Goal: Check status: Check status

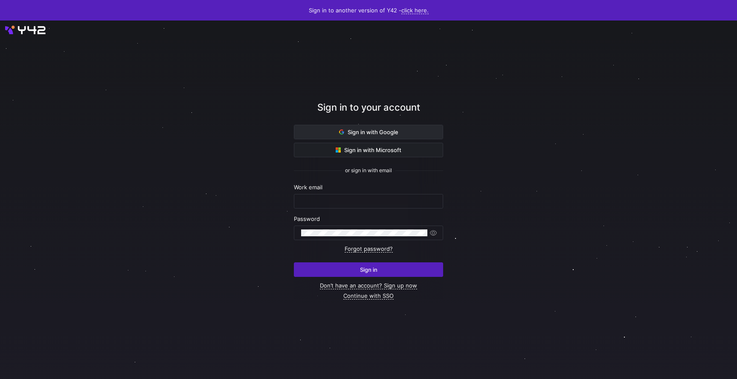
click at [395, 130] on span "Sign in with Google" at bounding box center [368, 131] width 59 height 7
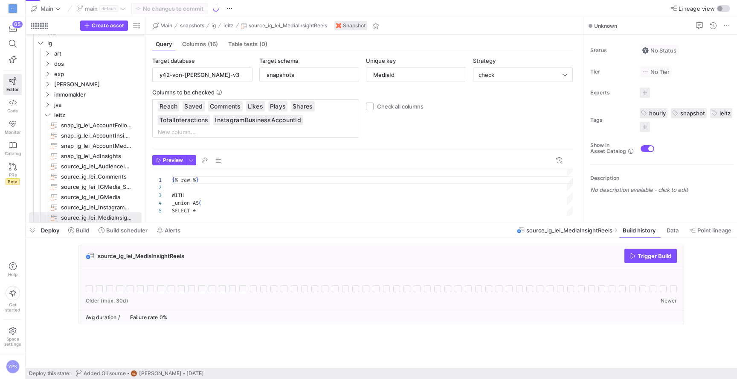
scroll to position [77, 0]
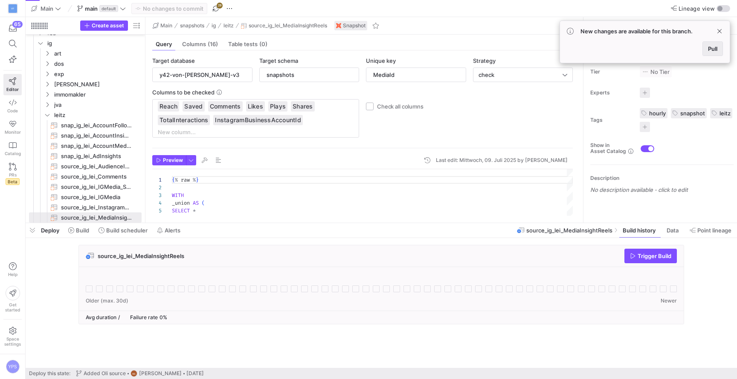
click at [709, 48] on span "Pull" at bounding box center [712, 48] width 9 height 7
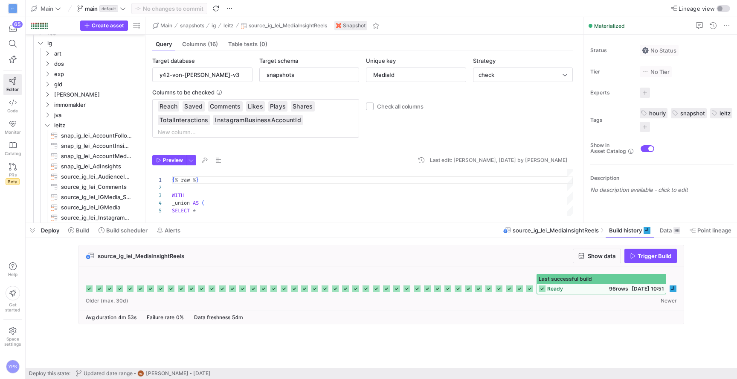
click at [675, 288] on icon at bounding box center [673, 288] width 7 height 7
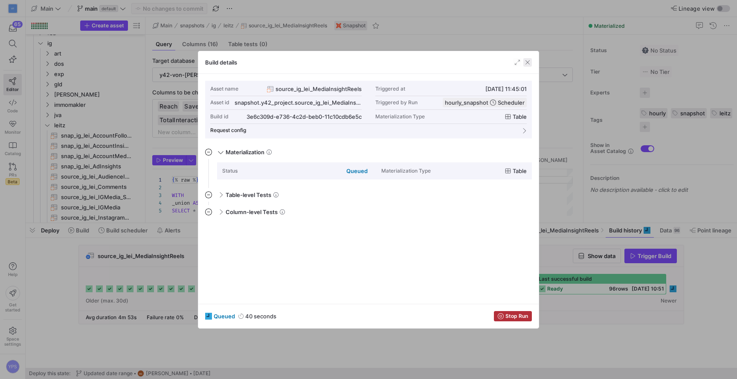
click at [527, 62] on span "button" at bounding box center [528, 62] width 9 height 9
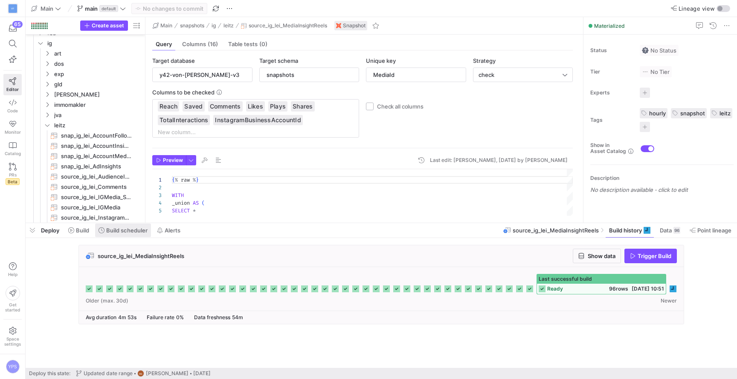
click at [131, 236] on span at bounding box center [123, 230] width 56 height 14
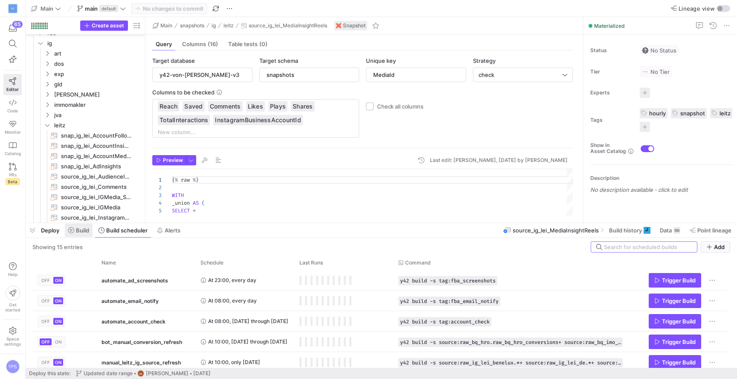
click at [85, 230] on span "Build" at bounding box center [82, 230] width 13 height 7
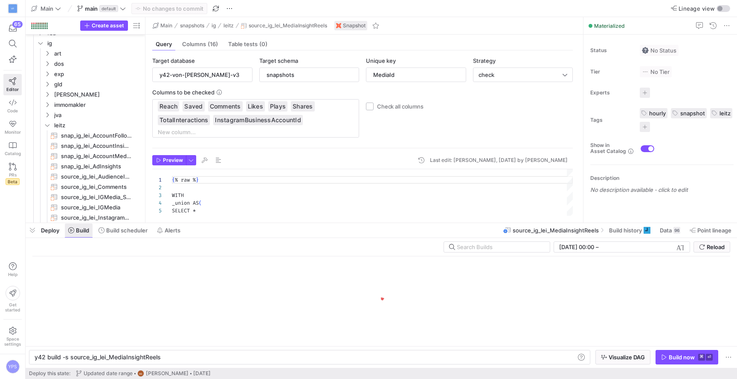
scroll to position [0, 126]
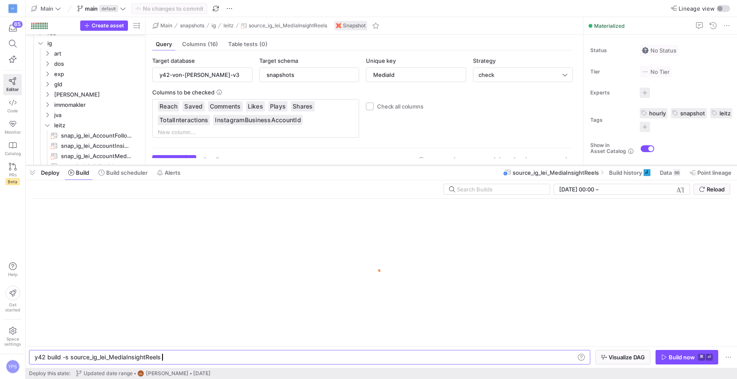
drag, startPoint x: 285, startPoint y: 224, endPoint x: 276, endPoint y: 166, distance: 58.4
click at [276, 166] on div at bounding box center [382, 164] width 712 height 3
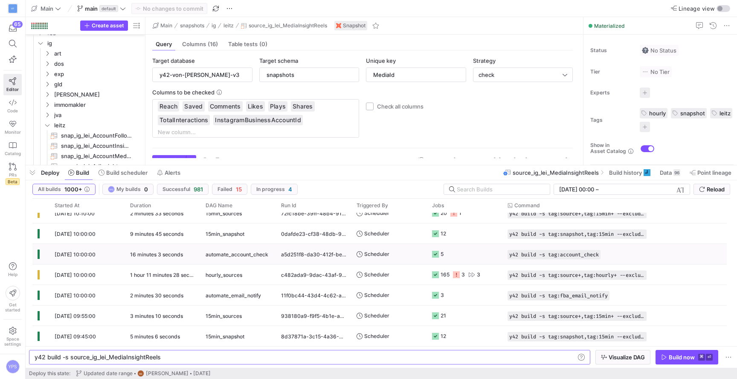
scroll to position [0, 0]
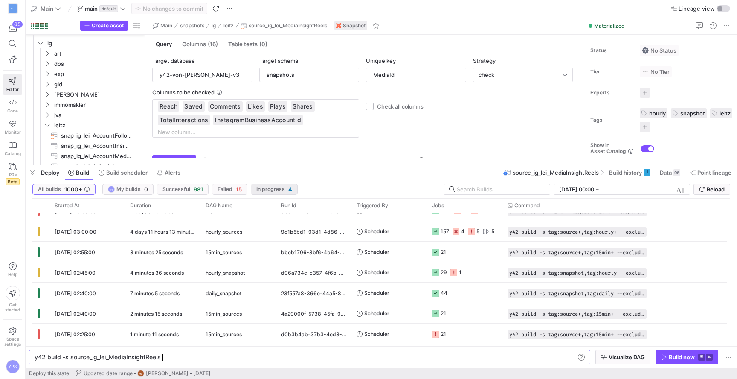
click at [267, 188] on span "In progress" at bounding box center [270, 189] width 29 height 6
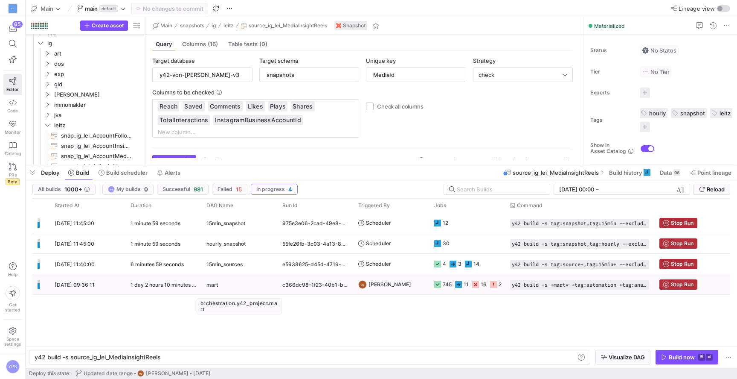
click at [252, 285] on div "mart" at bounding box center [240, 284] width 66 height 20
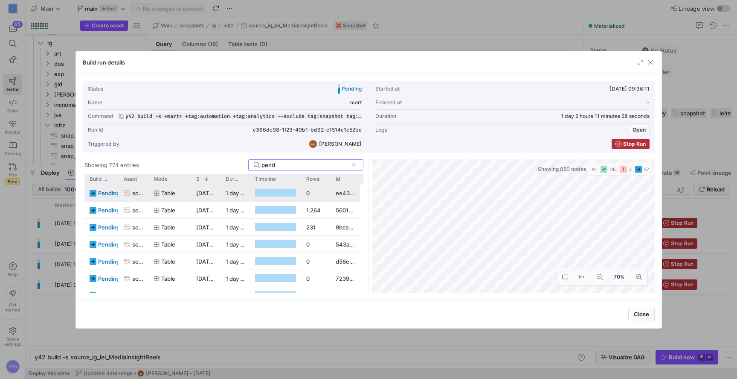
type input "pend"
click at [171, 192] on span "table" at bounding box center [168, 193] width 14 height 17
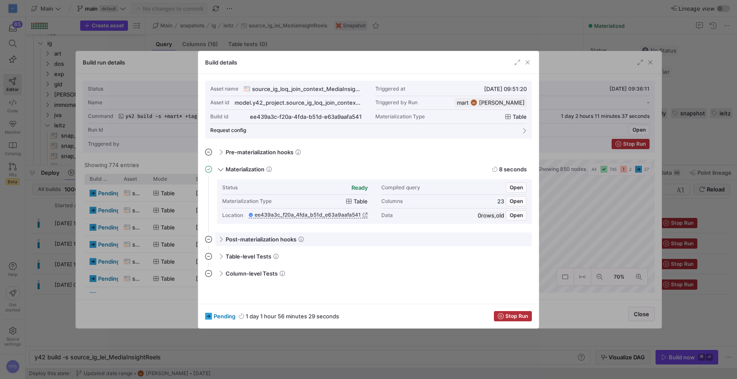
click at [267, 240] on span "Post-materialization hooks" at bounding box center [261, 239] width 71 height 7
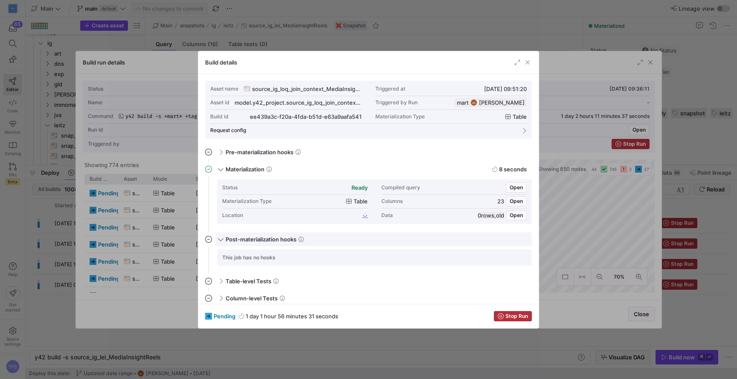
click at [267, 240] on span "Post-materialization hooks" at bounding box center [261, 239] width 71 height 7
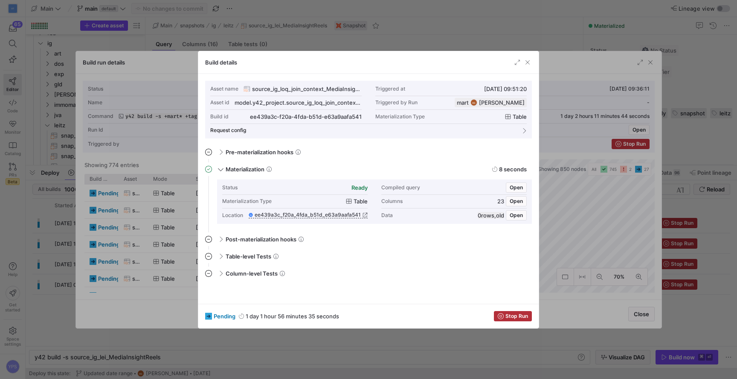
click at [472, 15] on div at bounding box center [368, 189] width 737 height 379
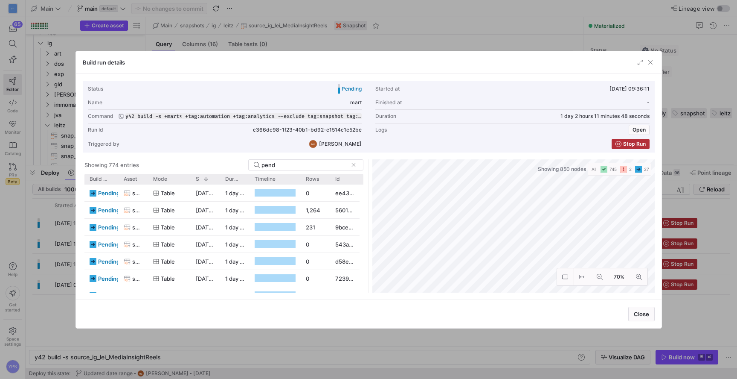
click at [472, 15] on div at bounding box center [368, 189] width 737 height 379
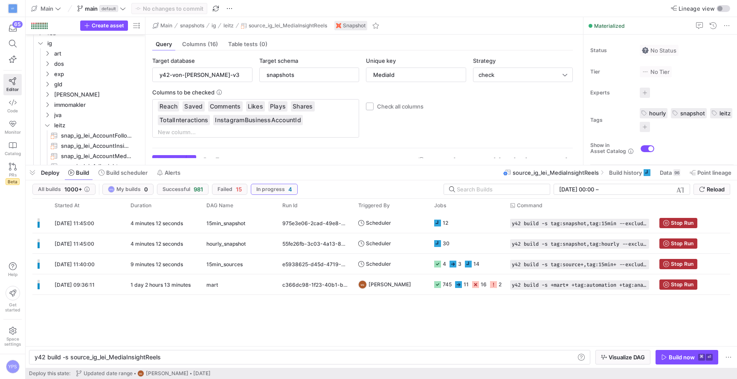
scroll to position [77, 0]
click at [710, 189] on span "Reload" at bounding box center [716, 189] width 18 height 7
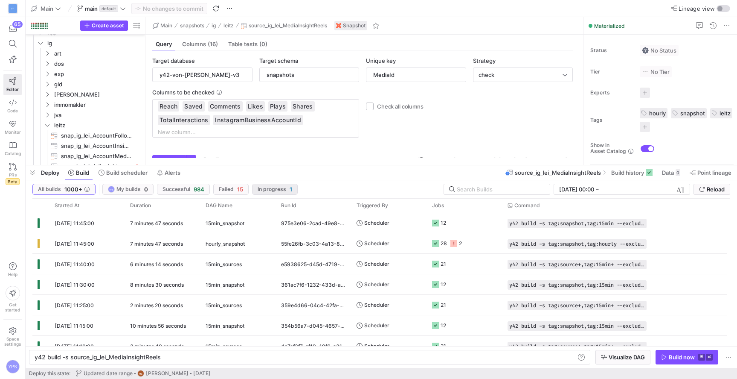
click at [268, 192] on span "In progress 1" at bounding box center [275, 189] width 35 height 7
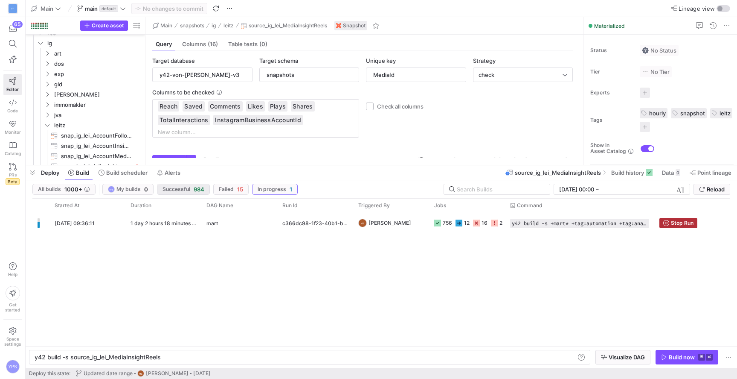
click at [184, 186] on span "Successful" at bounding box center [177, 189] width 28 height 6
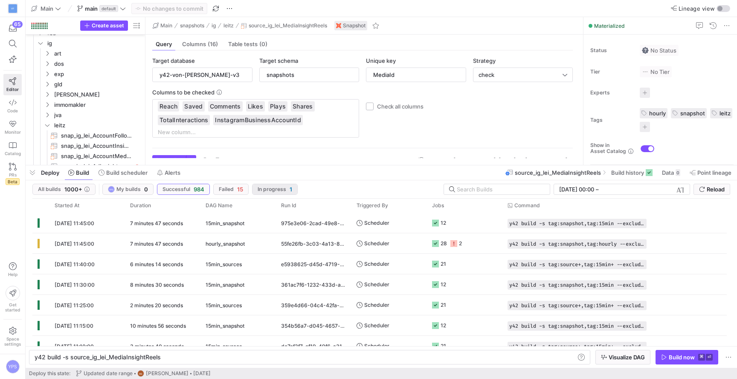
click at [274, 185] on span "button" at bounding box center [275, 189] width 45 height 10
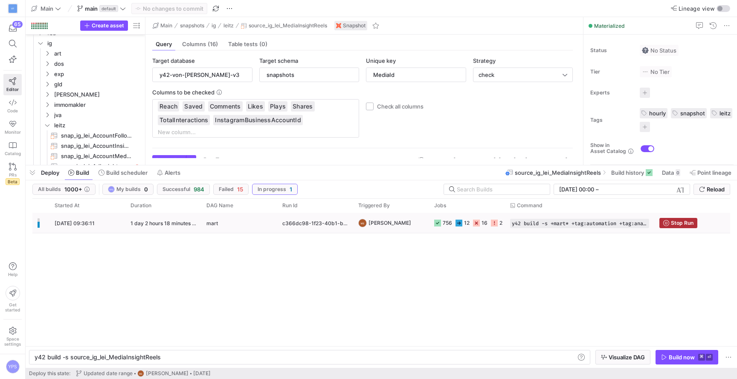
click at [227, 220] on div "mart" at bounding box center [240, 223] width 66 height 20
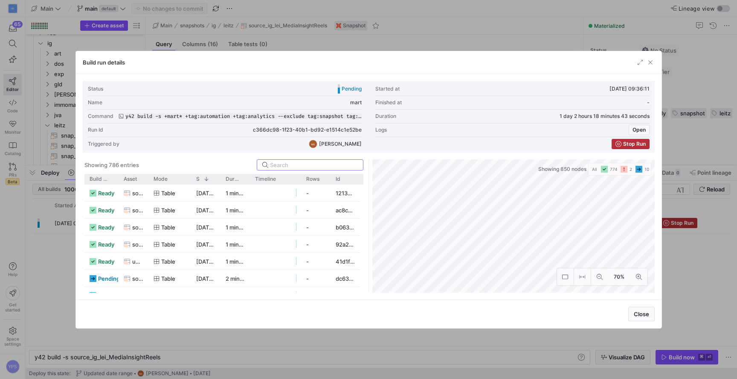
click at [151, 228] on div "table" at bounding box center [170, 226] width 43 height 17
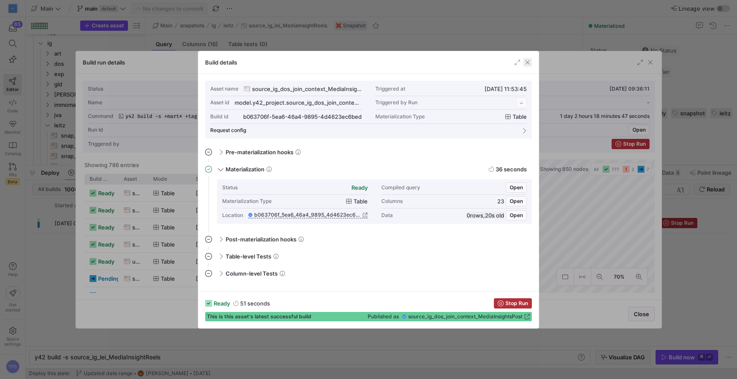
click at [528, 63] on span "button" at bounding box center [528, 62] width 9 height 9
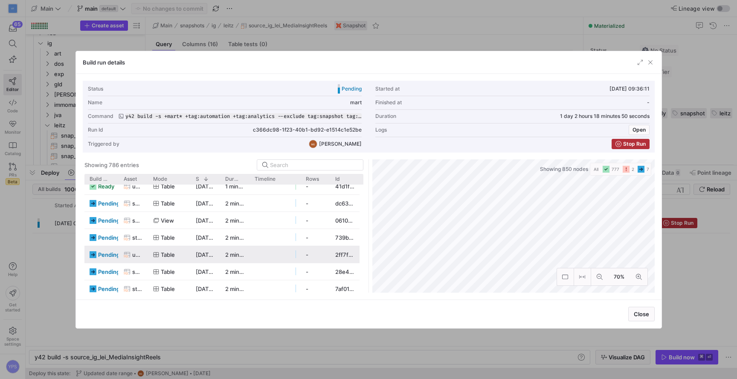
scroll to position [76, 0]
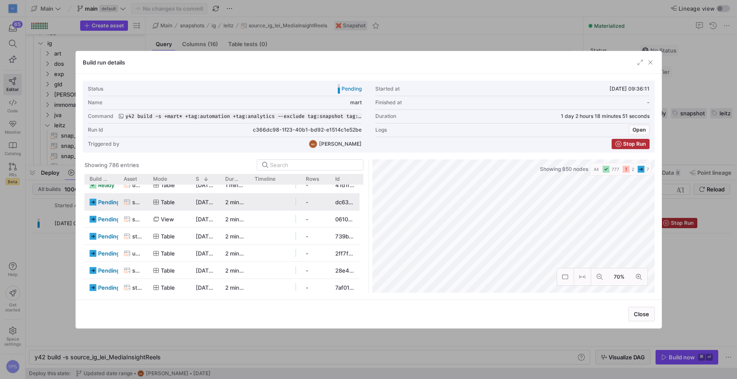
click at [186, 201] on div "table" at bounding box center [169, 201] width 43 height 17
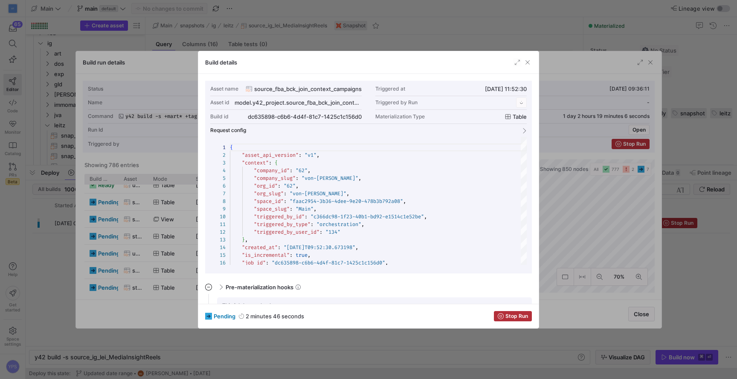
scroll to position [77, 0]
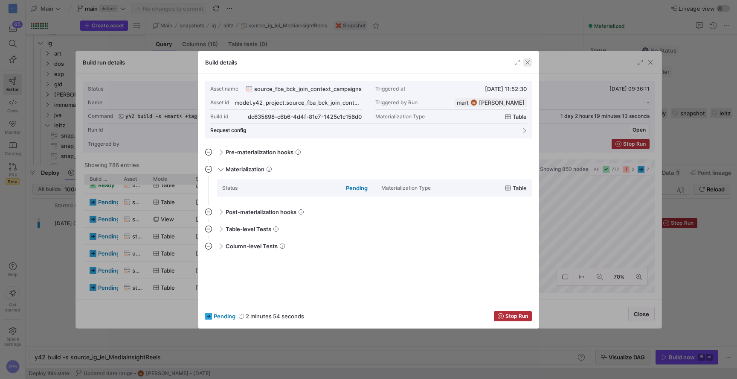
click at [529, 63] on span "button" at bounding box center [528, 62] width 9 height 9
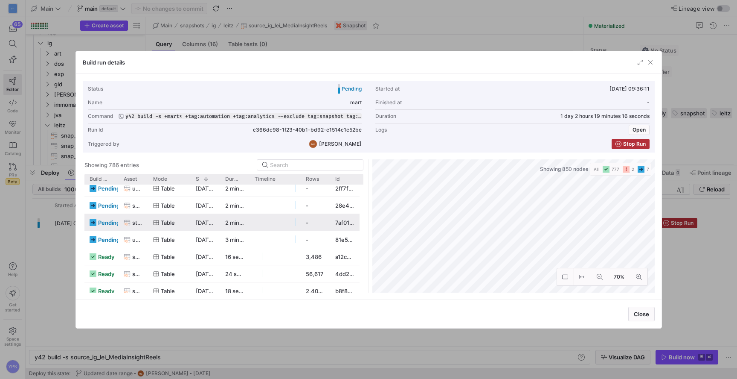
scroll to position [142, 0]
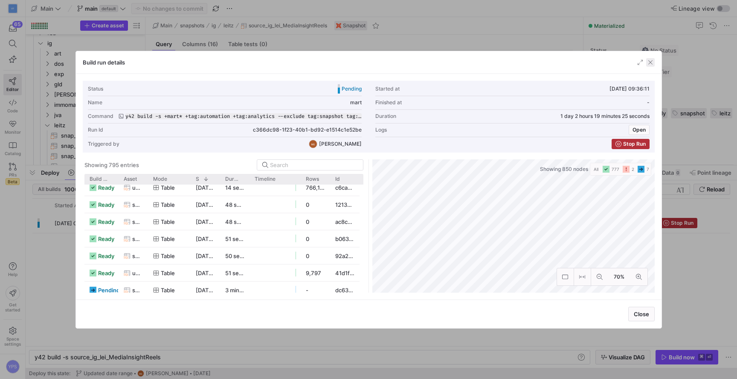
click at [651, 62] on span "button" at bounding box center [651, 62] width 9 height 9
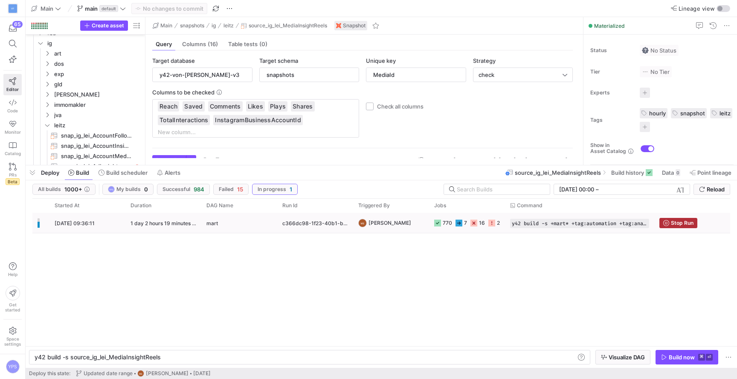
click at [297, 221] on div "c366dc98-1f23-40b1-bd92-e1514c1e52be" at bounding box center [315, 223] width 76 height 20
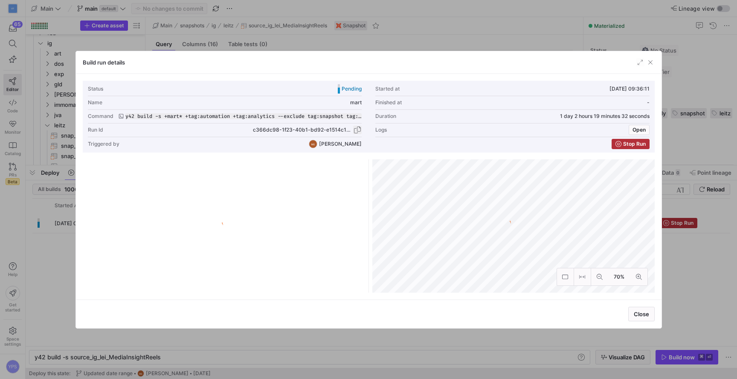
click at [356, 128] on span "button" at bounding box center [357, 129] width 9 height 9
click at [652, 63] on span "button" at bounding box center [651, 62] width 9 height 9
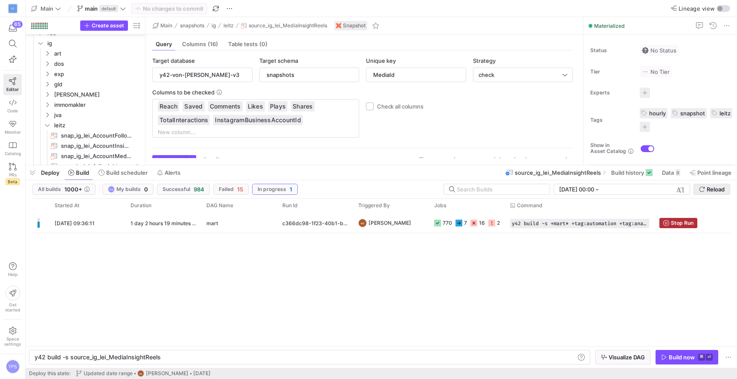
click at [713, 192] on span "Reload" at bounding box center [716, 189] width 18 height 7
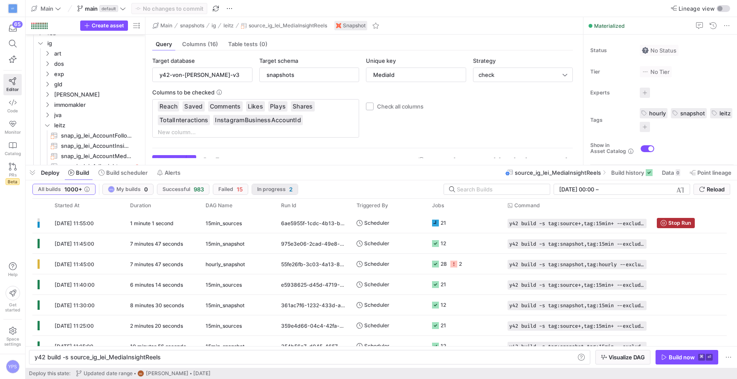
click at [275, 189] on span "In progress" at bounding box center [271, 189] width 29 height 6
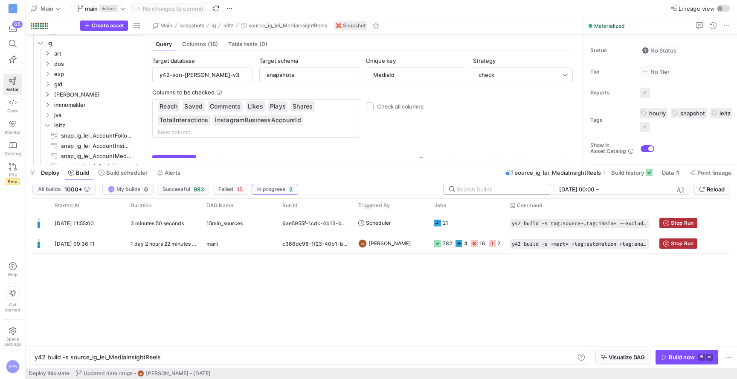
click at [470, 192] on input "text" at bounding box center [500, 189] width 86 height 7
paste input "c366dc98-1f23-40b1-bd92-e1514c1e52be"
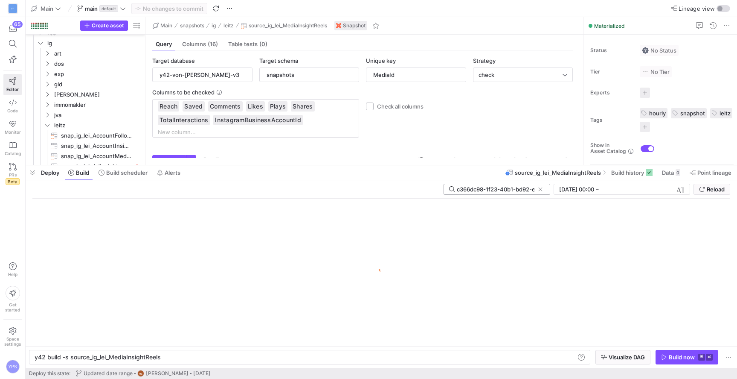
scroll to position [0, 37]
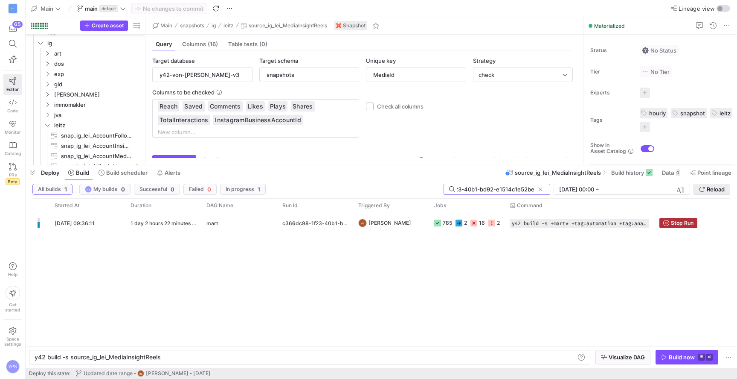
type input "c366dc98-1f23-40b1-bd92-e1514c1e52be"
click at [721, 189] on span "Reload" at bounding box center [716, 189] width 18 height 7
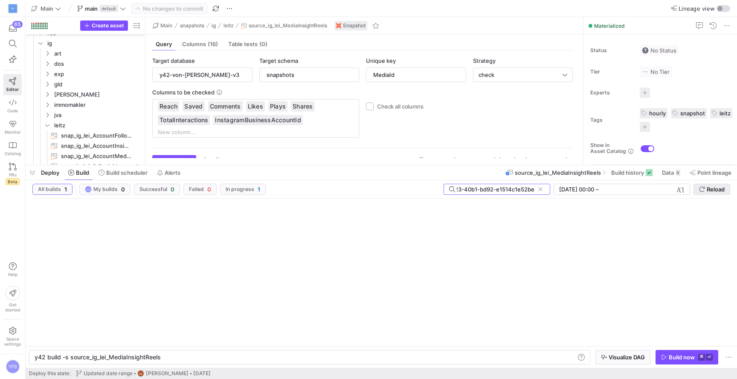
scroll to position [0, 0]
click at [515, 195] on div "c366dc98-1f23-40b1-bd92-e1514c1e52be [DATE] 00:00 [DATE] 00:00 – End datetime […" at bounding box center [381, 190] width 698 height 15
click at [509, 190] on input "c366dc98-1f23-40b1-bd92-e1514c1e52be" at bounding box center [496, 189] width 78 height 7
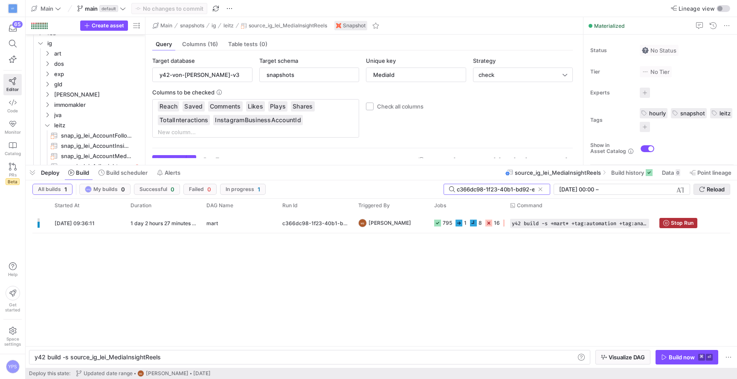
click at [716, 189] on span "Reload" at bounding box center [716, 189] width 18 height 7
click at [723, 188] on span "Reload" at bounding box center [716, 189] width 18 height 7
click at [720, 187] on span "Reload" at bounding box center [716, 189] width 18 height 7
click at [543, 191] on span at bounding box center [540, 189] width 9 height 9
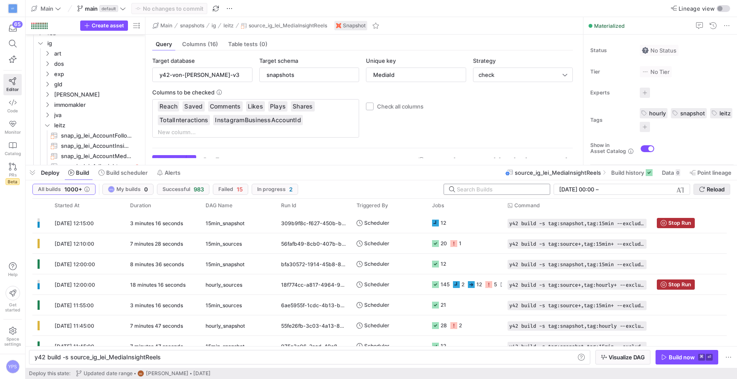
click at [712, 189] on span "Reload" at bounding box center [716, 189] width 18 height 7
click at [260, 184] on span "button" at bounding box center [275, 189] width 46 height 10
